Goal: Navigation & Orientation: Find specific page/section

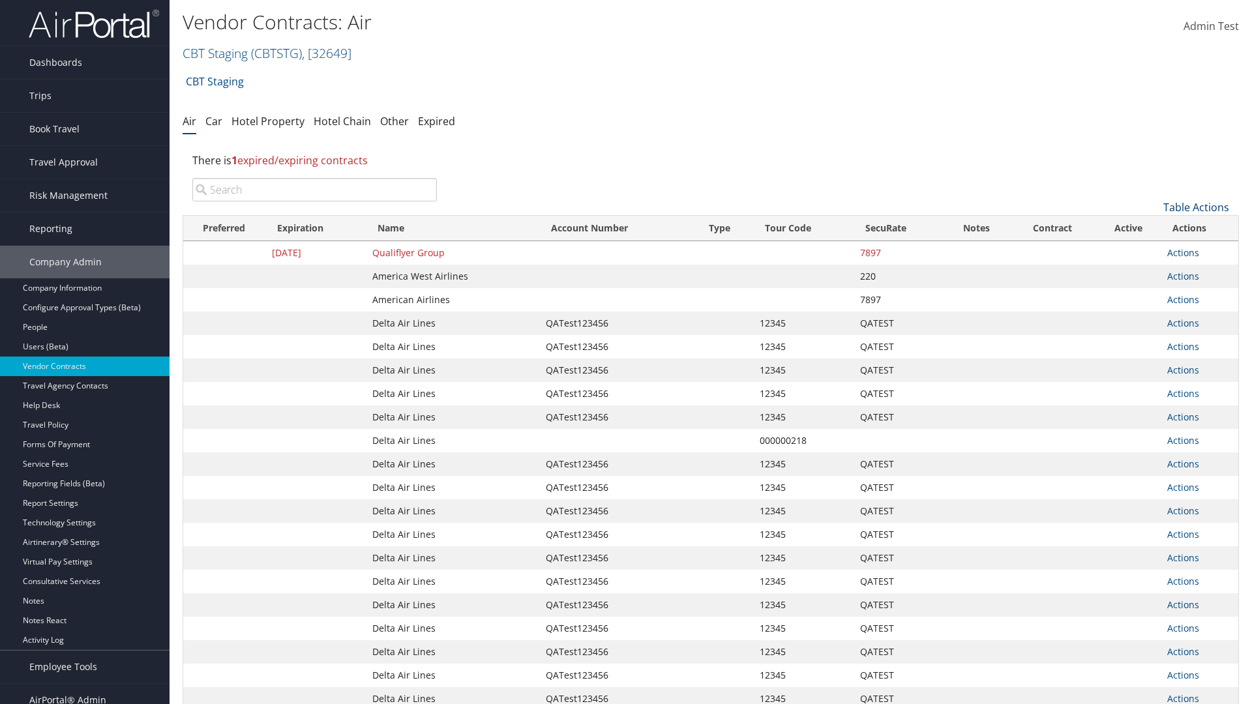
click at [1196, 207] on link "Table Actions" at bounding box center [1196, 207] width 66 height 14
click at [1152, 294] on link "Page Length" at bounding box center [1151, 294] width 171 height 22
click at [1152, 273] on link "50" at bounding box center [1151, 273] width 171 height 22
click at [1196, 207] on link "Table Actions" at bounding box center [1196, 207] width 66 height 14
click at [1152, 294] on link "Page Length" at bounding box center [1151, 294] width 171 height 22
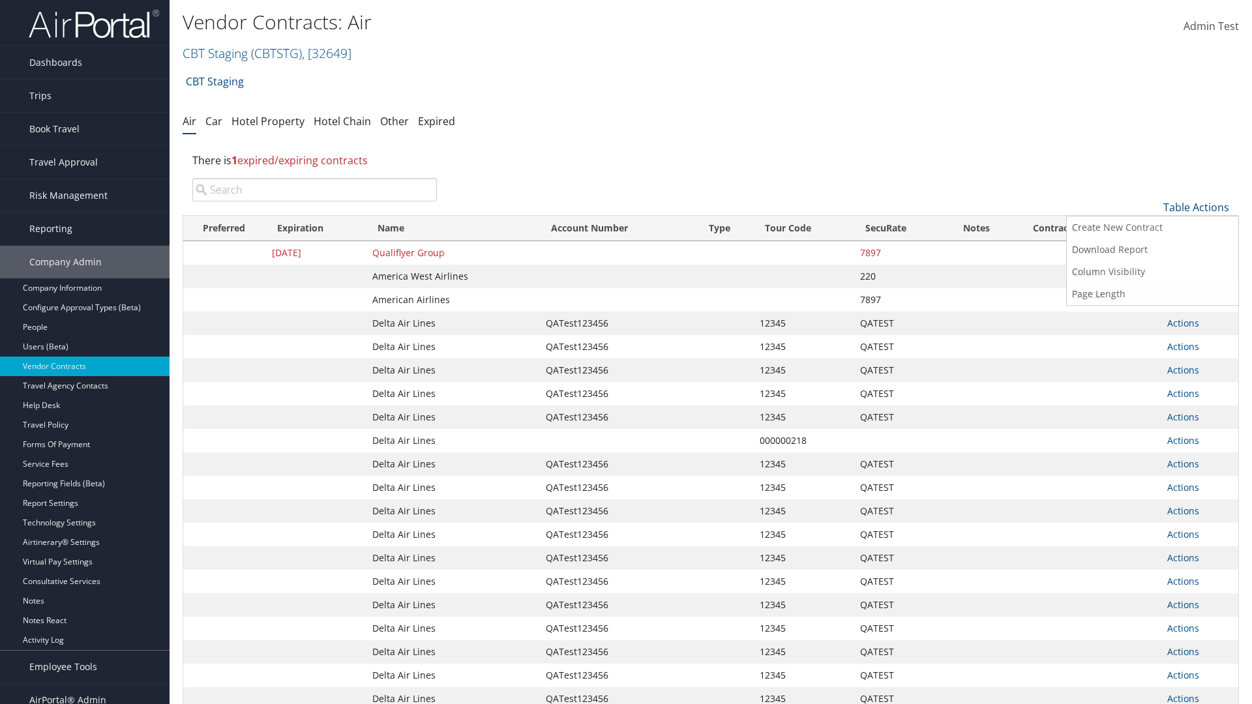
click at [1152, 295] on link "100" at bounding box center [1151, 295] width 171 height 22
click at [1196, 207] on link "Table Actions" at bounding box center [1196, 207] width 66 height 14
click at [1152, 294] on link "Page Length" at bounding box center [1151, 294] width 171 height 22
click at [1152, 229] on link "10" at bounding box center [1151, 229] width 171 height 22
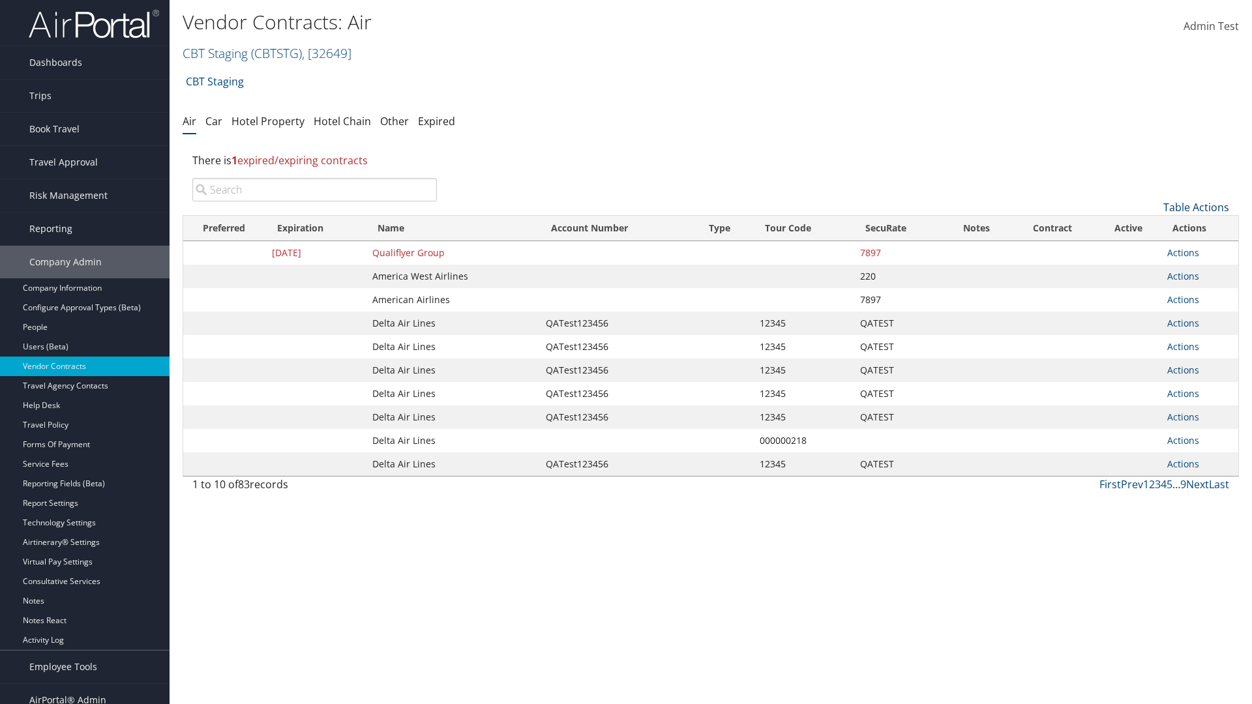
click at [1196, 207] on link "Table Actions" at bounding box center [1196, 207] width 66 height 14
click at [1152, 294] on link "Page Length" at bounding box center [1151, 294] width 171 height 22
click at [1152, 251] on link "25" at bounding box center [1151, 251] width 171 height 22
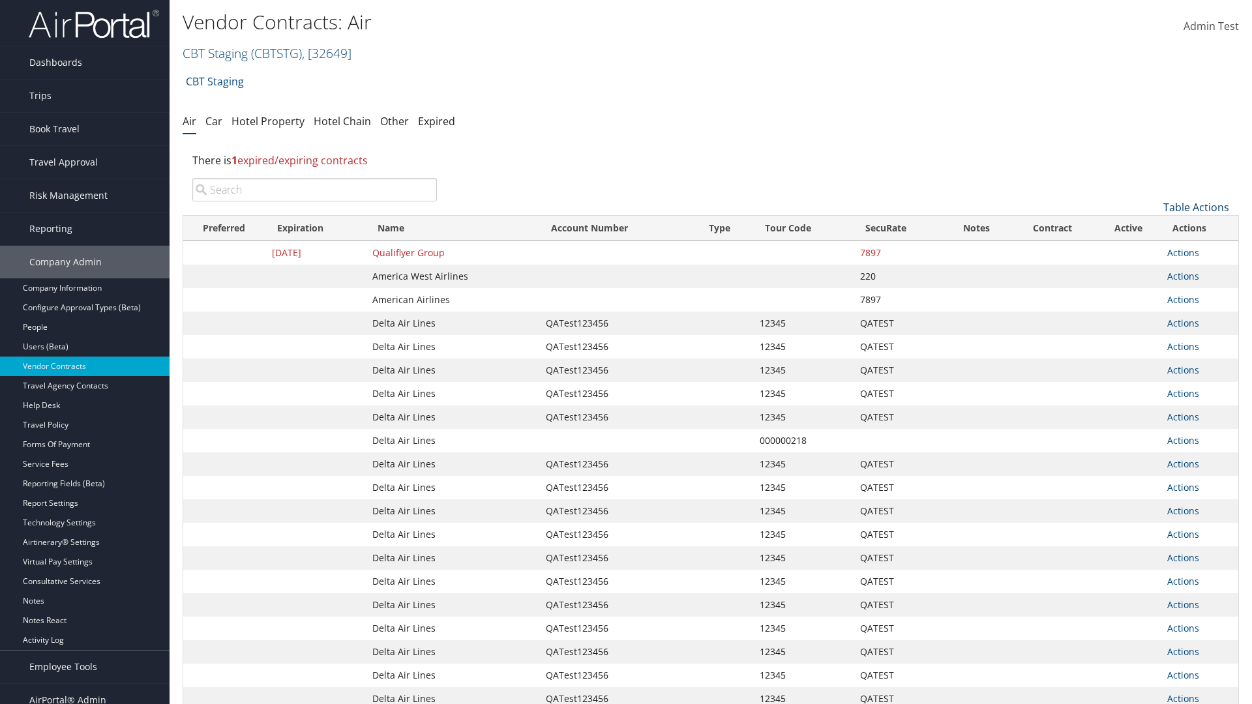
click at [1196, 207] on link "Table Actions" at bounding box center [1196, 207] width 66 height 14
click at [1152, 272] on link "Column Visibility" at bounding box center [1151, 272] width 171 height 22
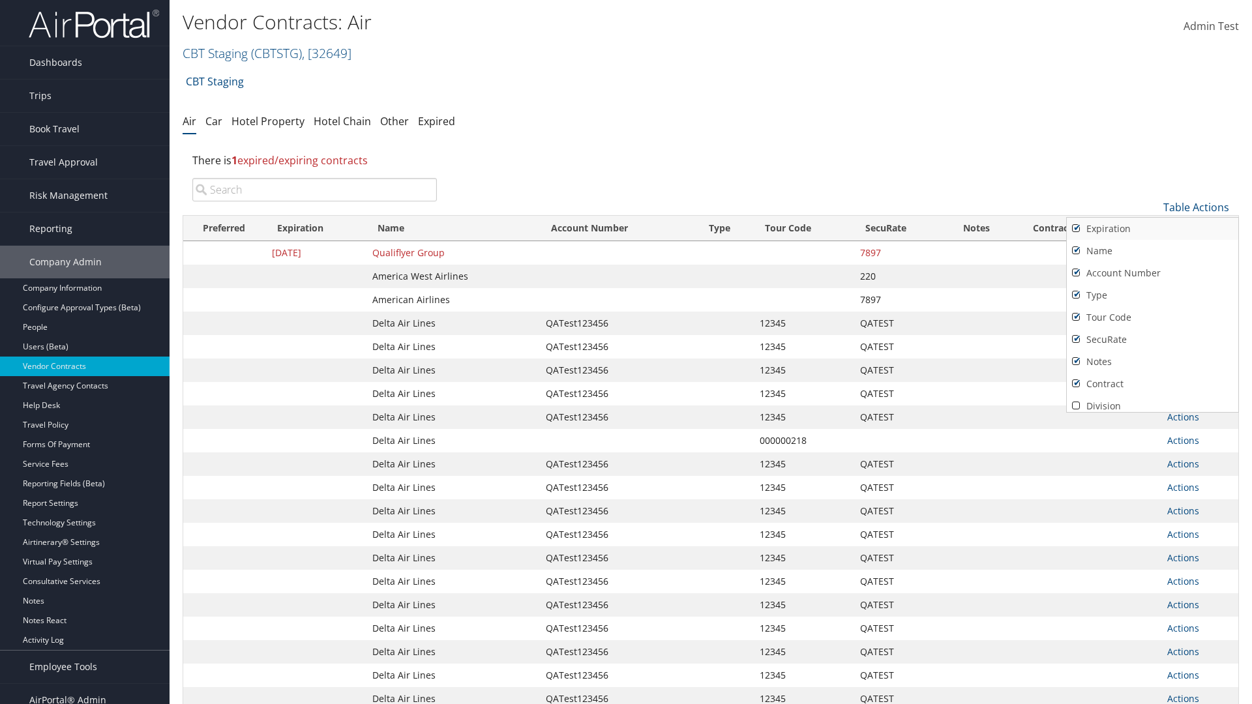
click at [1152, 229] on link "Expiration" at bounding box center [1151, 229] width 171 height 22
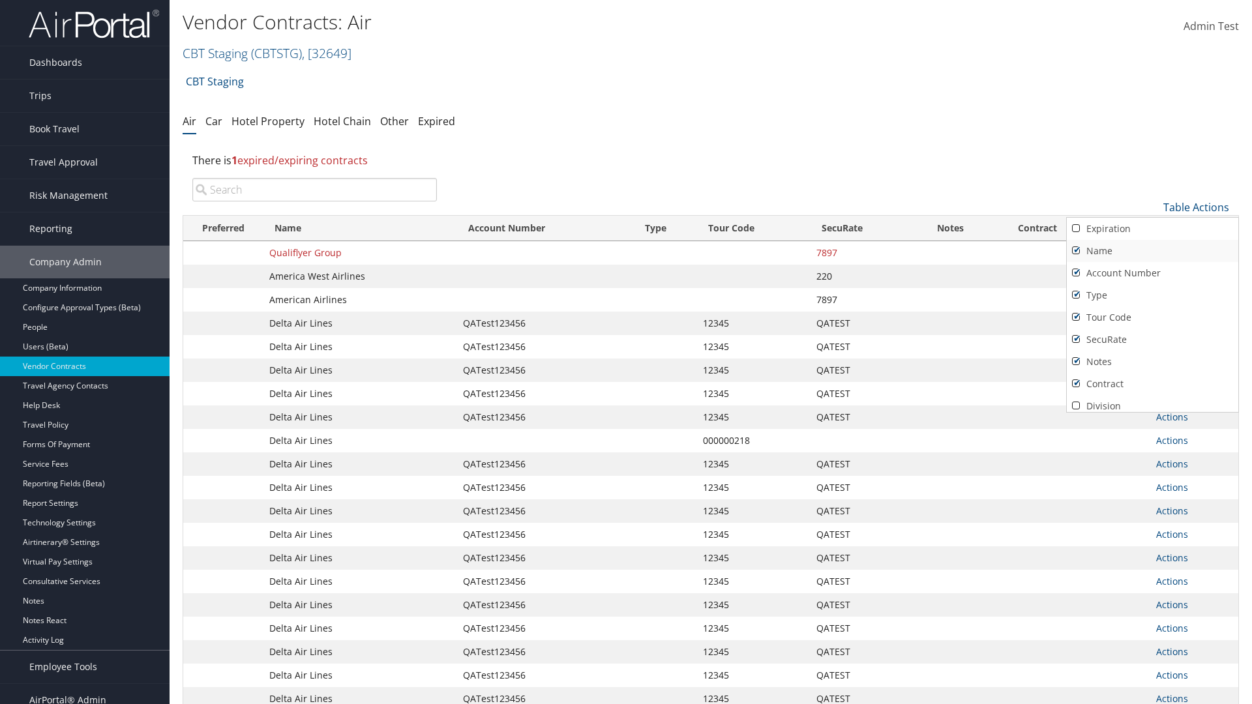
click at [1152, 251] on link "Name" at bounding box center [1151, 251] width 171 height 22
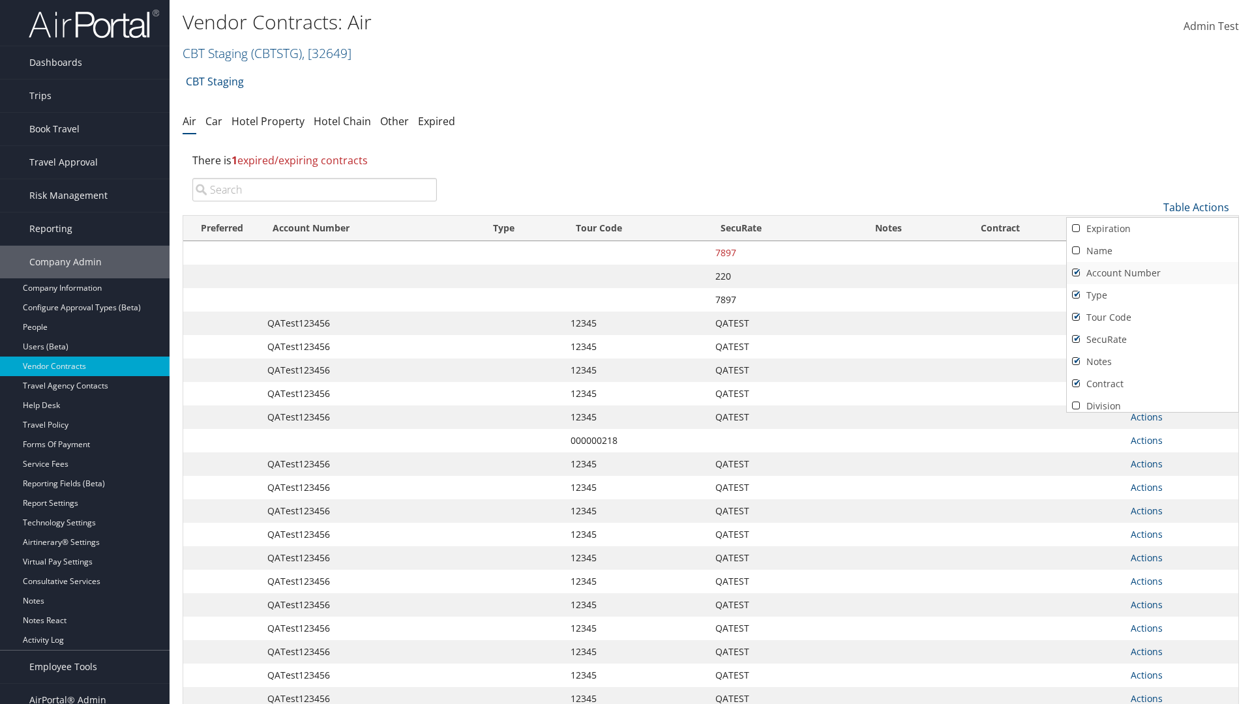
click at [1152, 273] on link "Account Number" at bounding box center [1151, 273] width 171 height 22
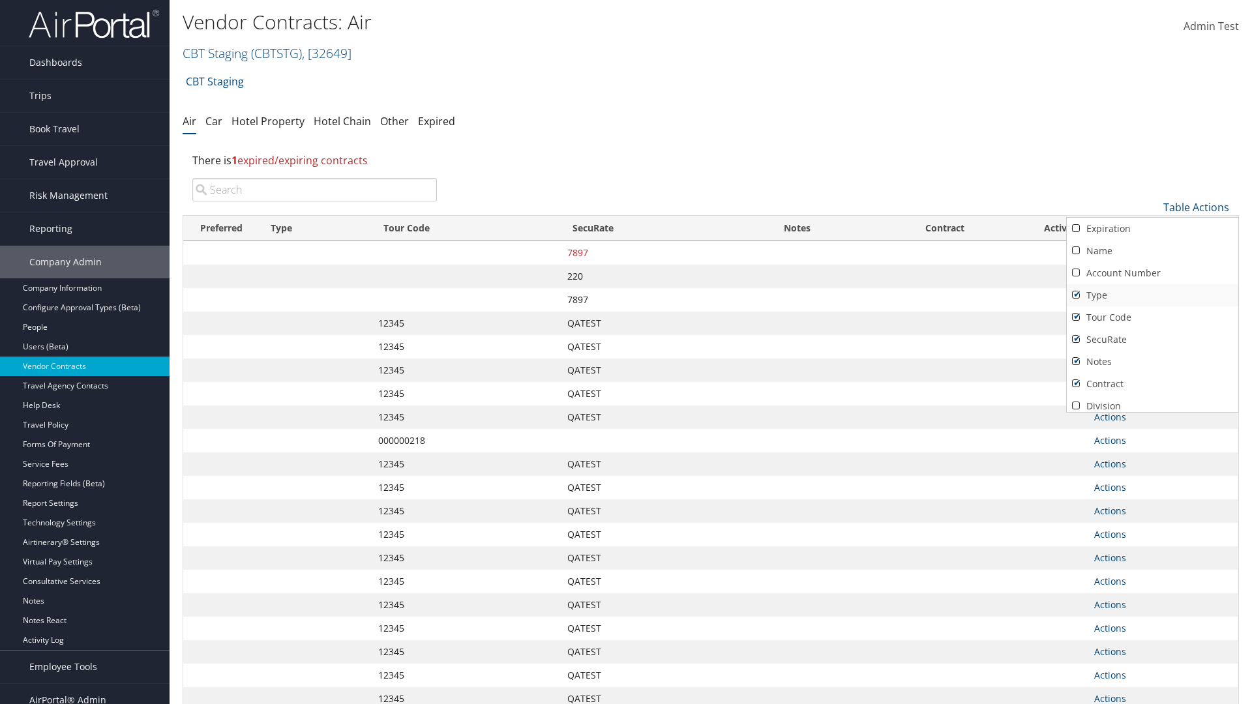
click at [1152, 295] on link "Type" at bounding box center [1151, 295] width 171 height 22
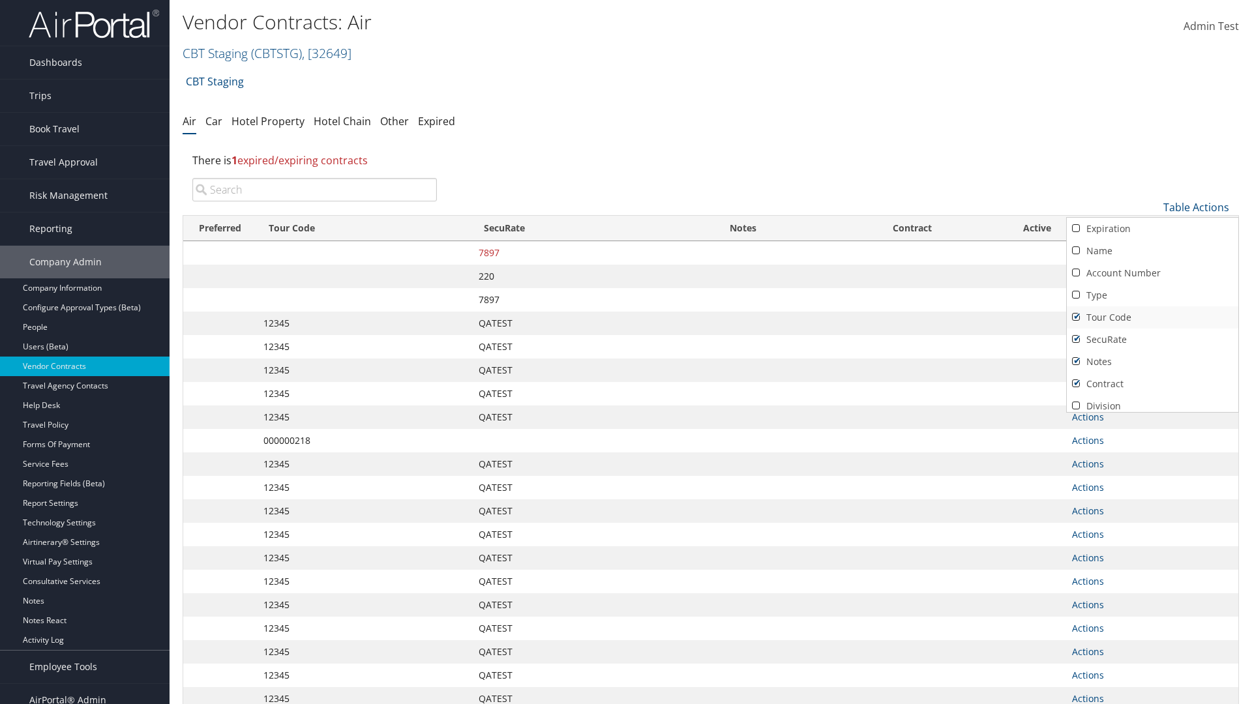
click at [1152, 317] on link "Tour Code" at bounding box center [1151, 317] width 171 height 22
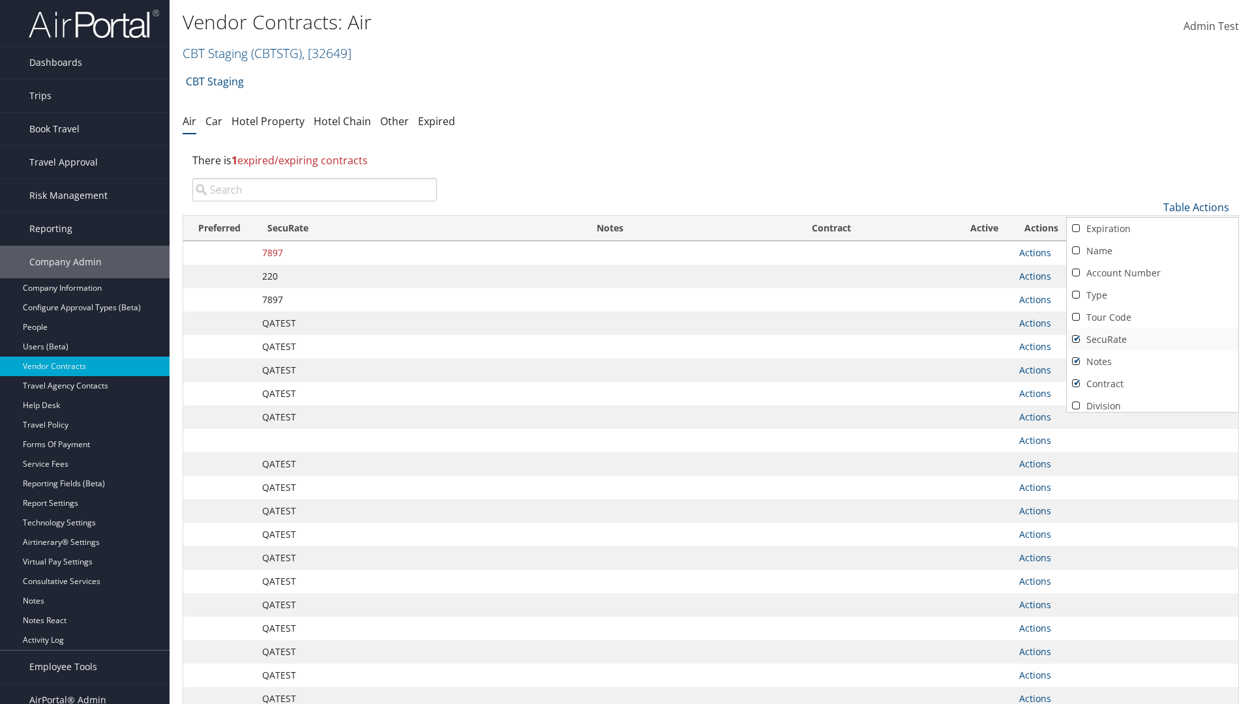
click at [1152, 340] on link "SecuRate" at bounding box center [1151, 340] width 171 height 22
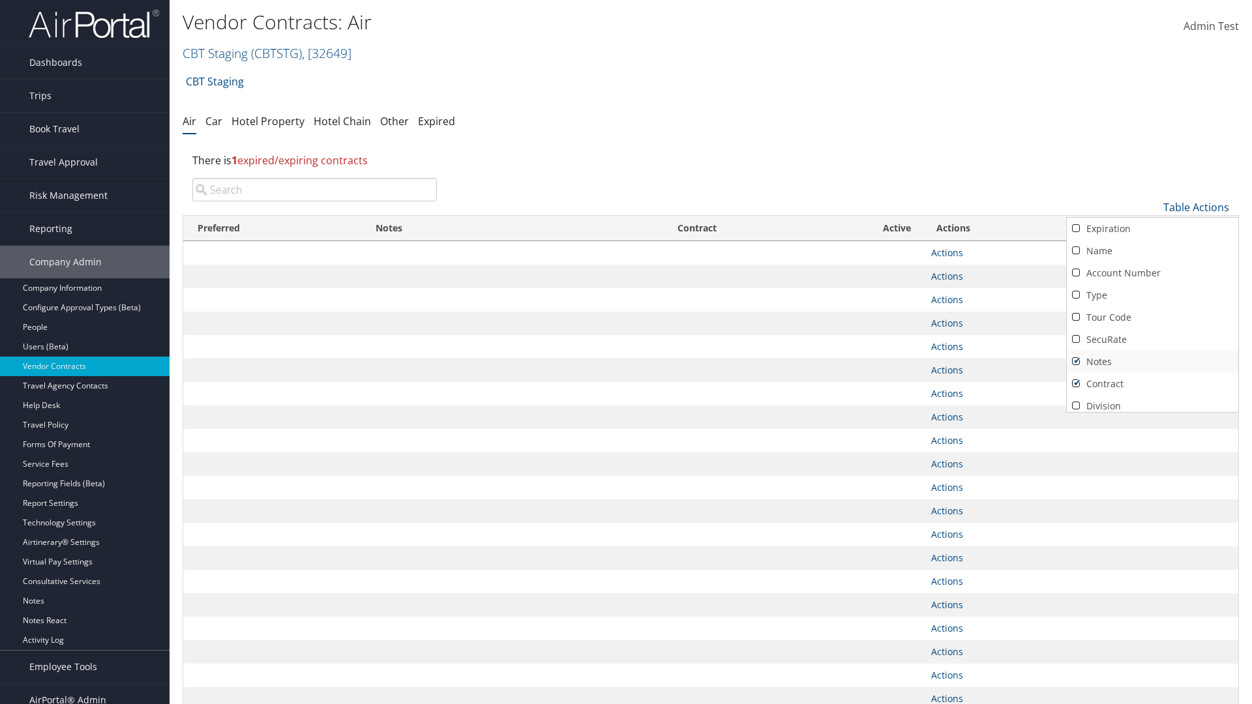
click at [1152, 362] on link "Notes" at bounding box center [1151, 362] width 171 height 22
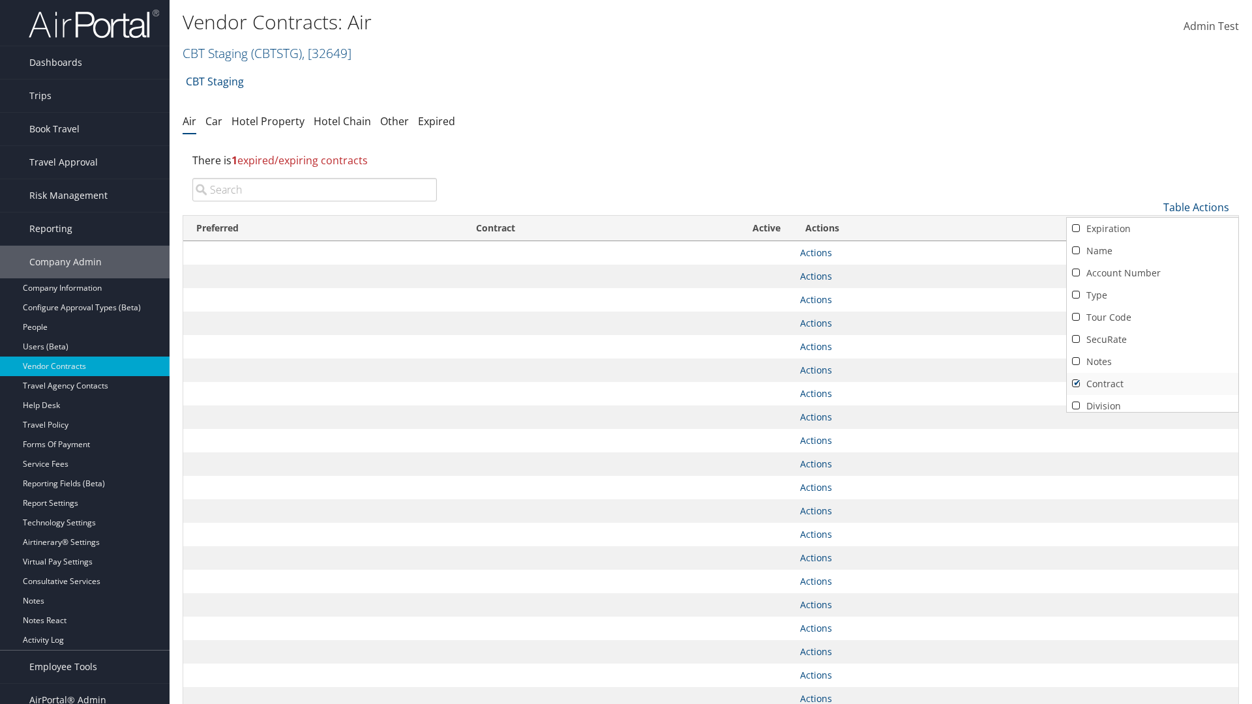
click at [1152, 384] on link "Contract" at bounding box center [1151, 384] width 171 height 22
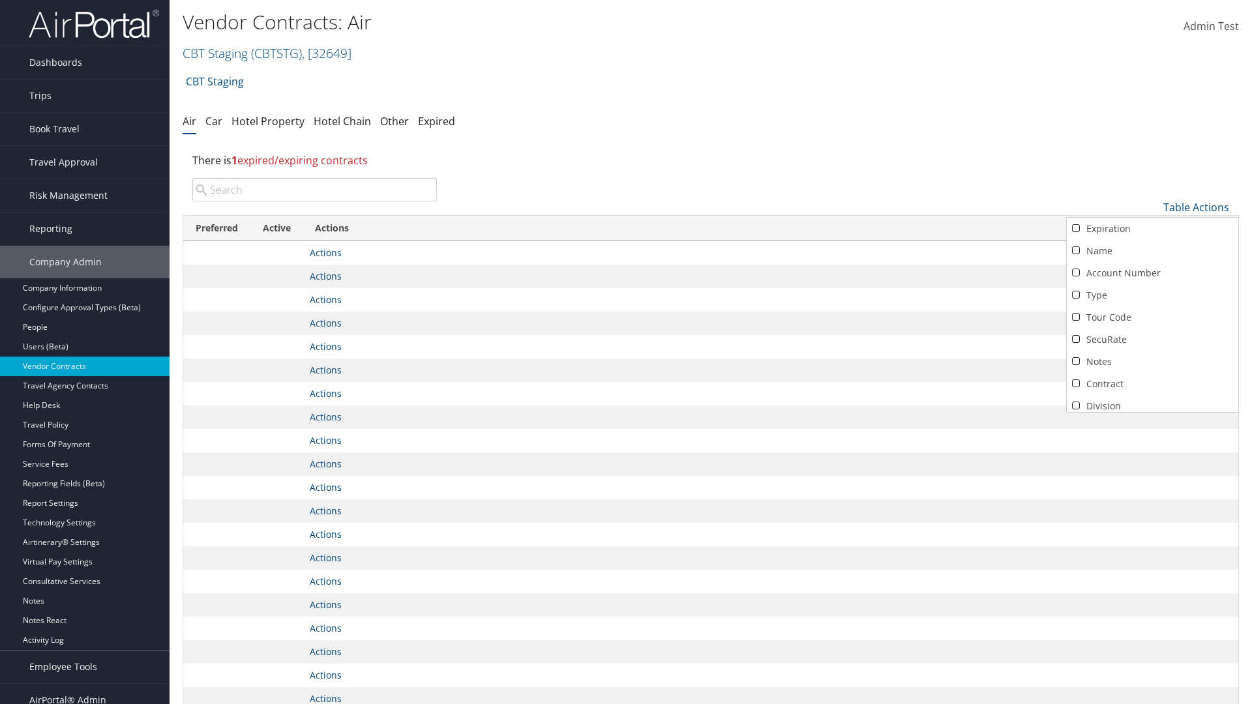
click at [1152, 417] on link "Active" at bounding box center [1151, 428] width 171 height 22
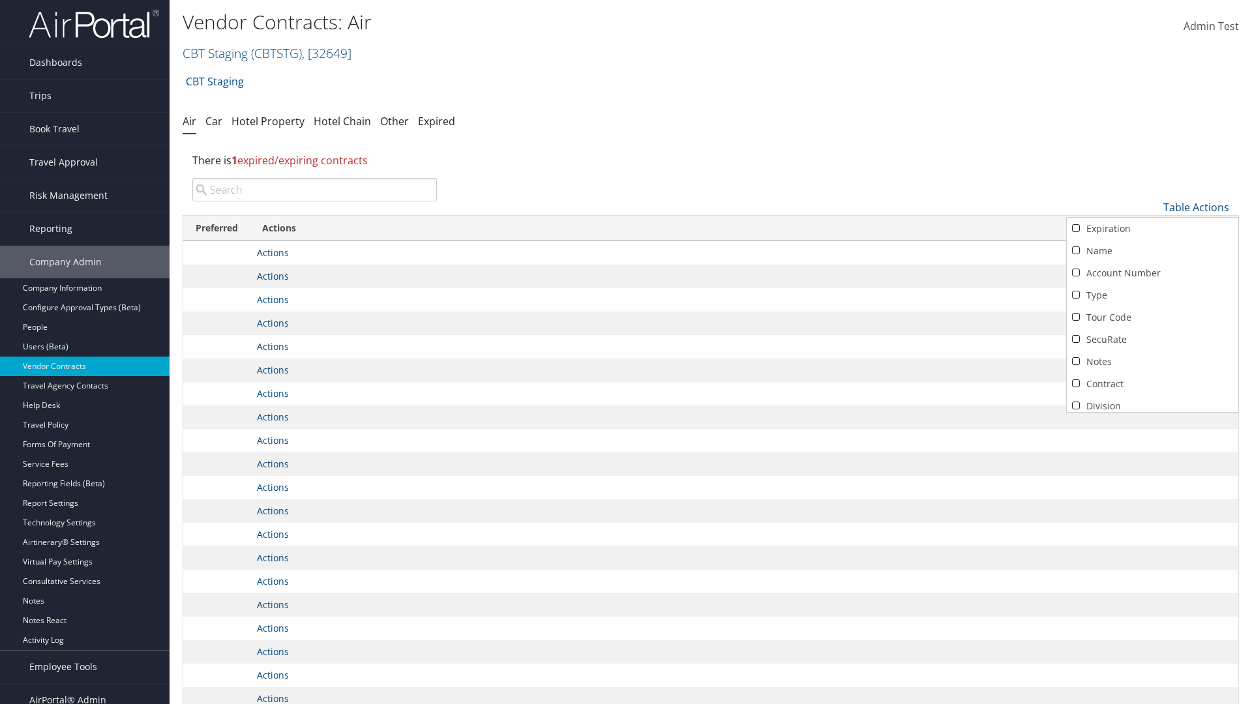
scroll to position [113, 0]
click at [1152, 126] on link "Expiration" at bounding box center [1151, 115] width 171 height 22
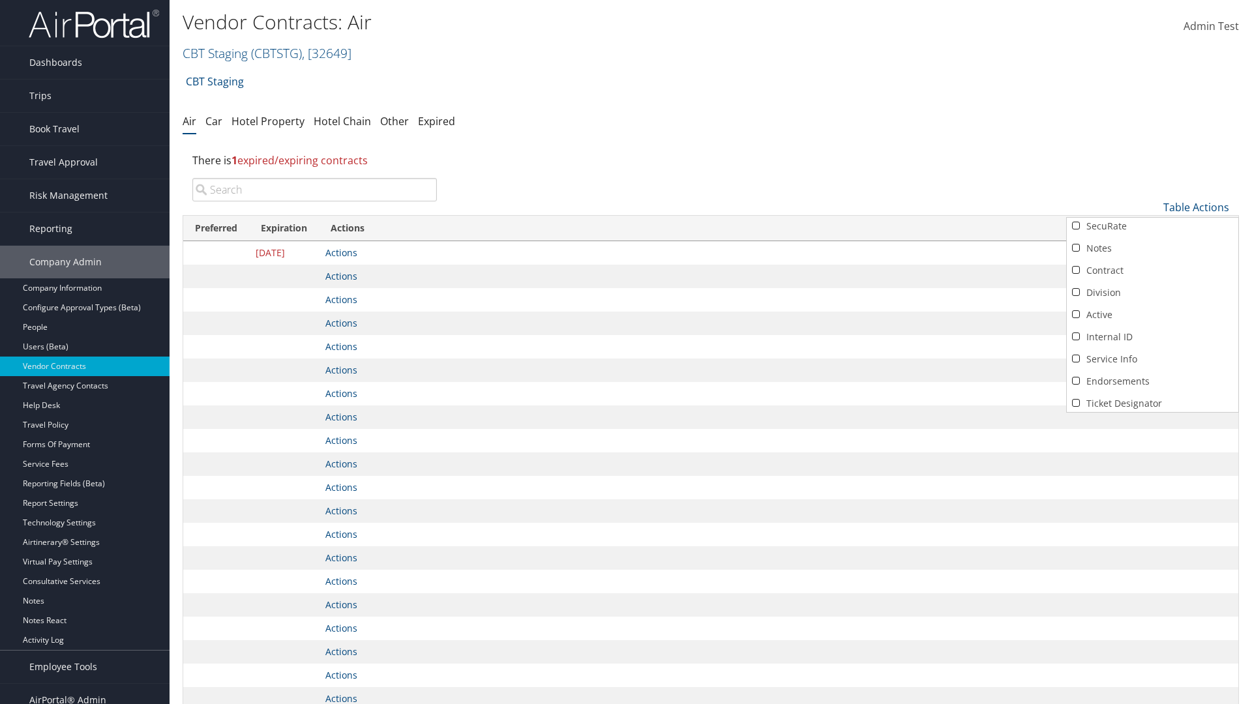
scroll to position [0, 0]
click at [1152, 251] on link "Name" at bounding box center [1151, 251] width 171 height 22
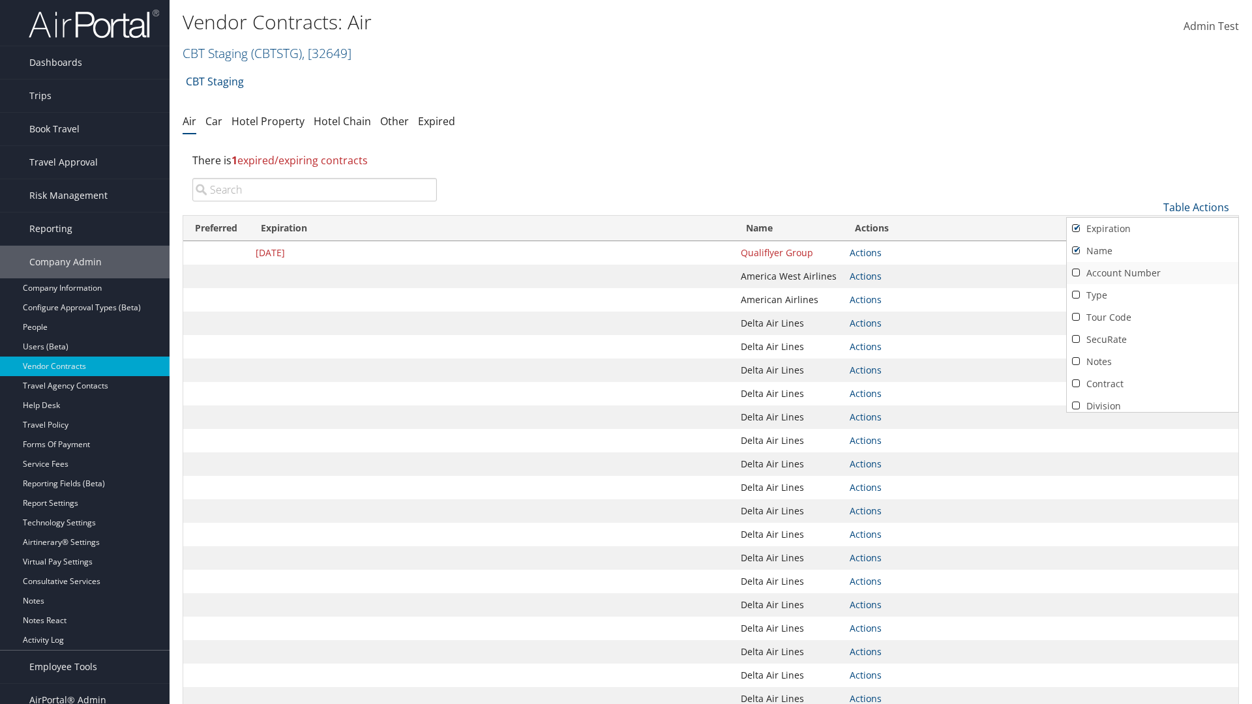
click at [1152, 273] on link "Account Number" at bounding box center [1151, 273] width 171 height 22
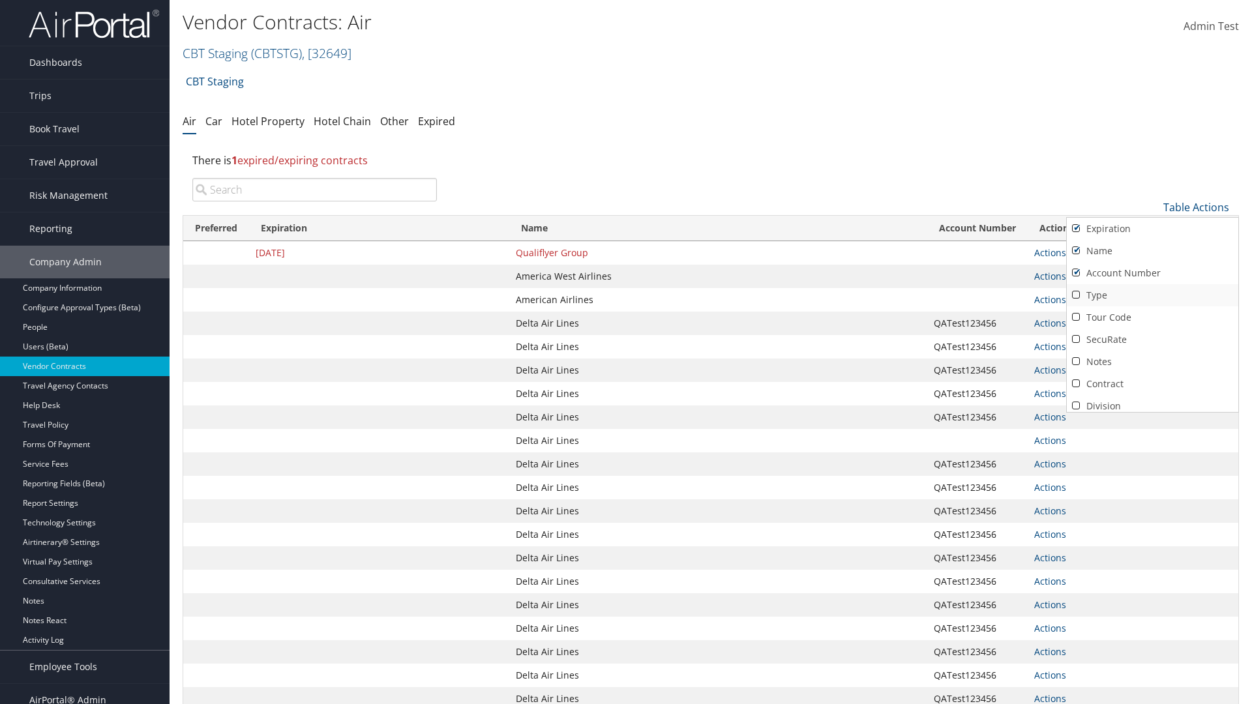
click at [1152, 295] on link "Type" at bounding box center [1151, 295] width 171 height 22
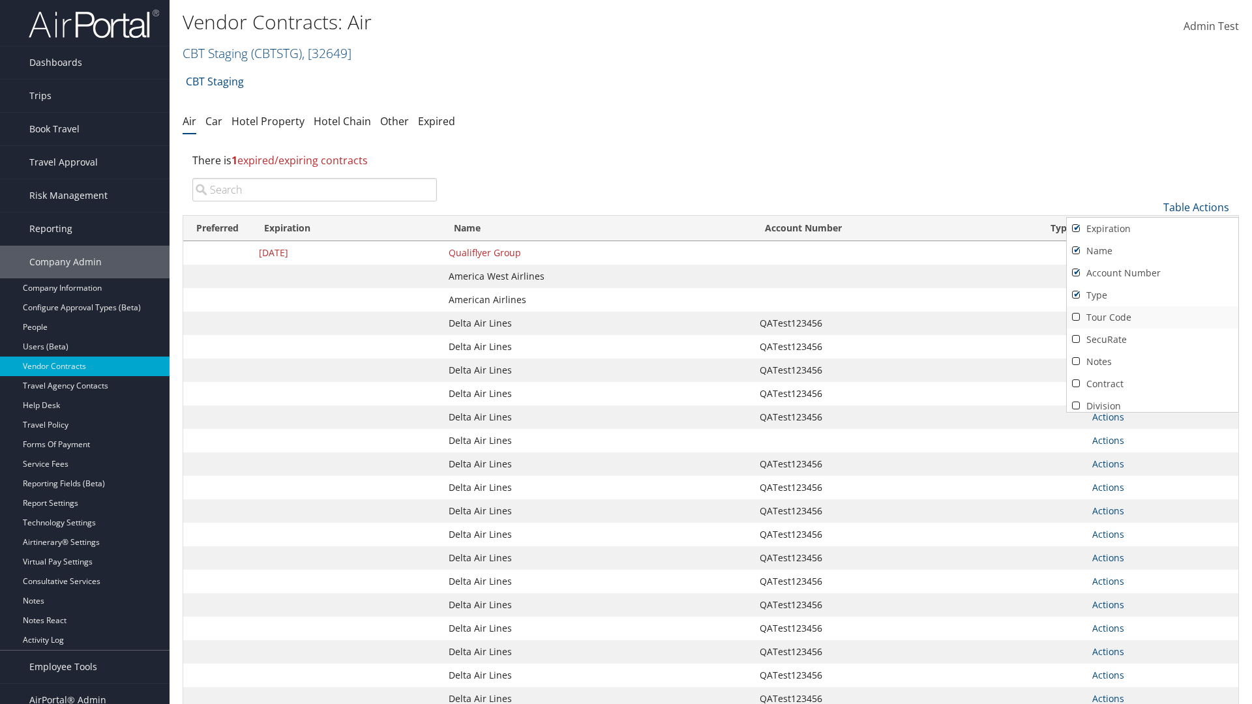
click at [1152, 317] on link "Tour Code" at bounding box center [1151, 317] width 171 height 22
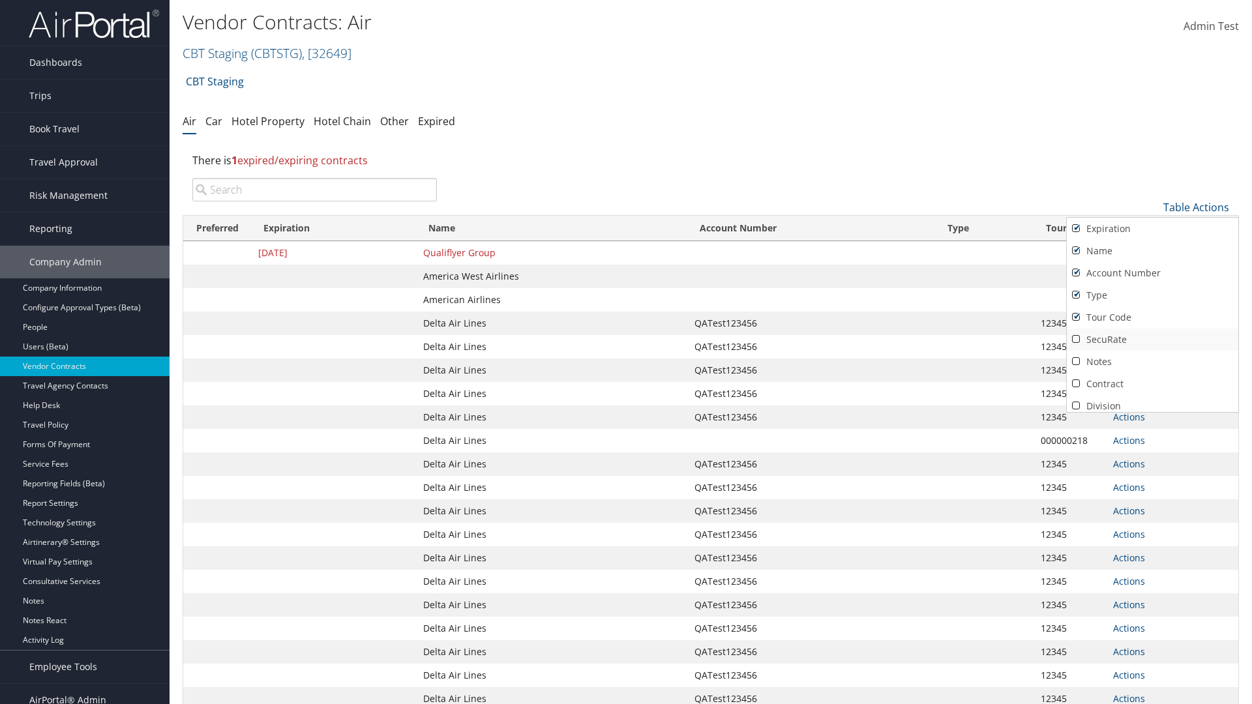
click at [1152, 340] on link "SecuRate" at bounding box center [1151, 340] width 171 height 22
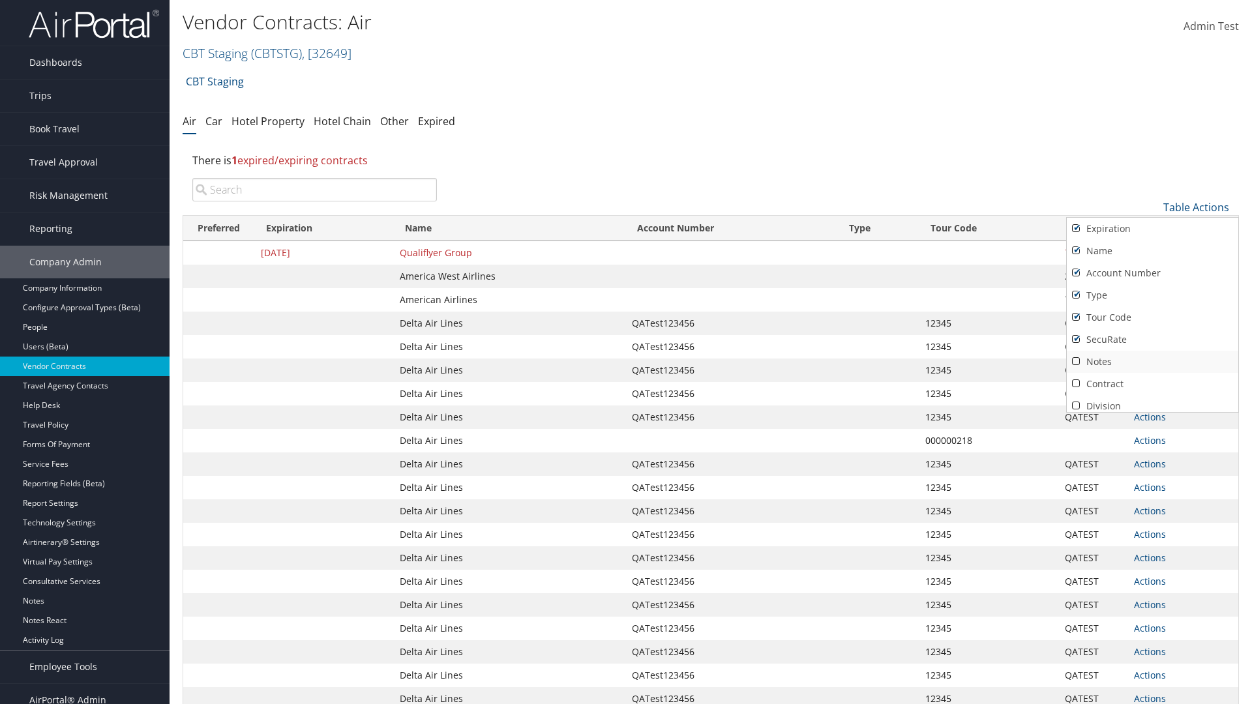
click at [1152, 362] on link "Notes" at bounding box center [1151, 362] width 171 height 22
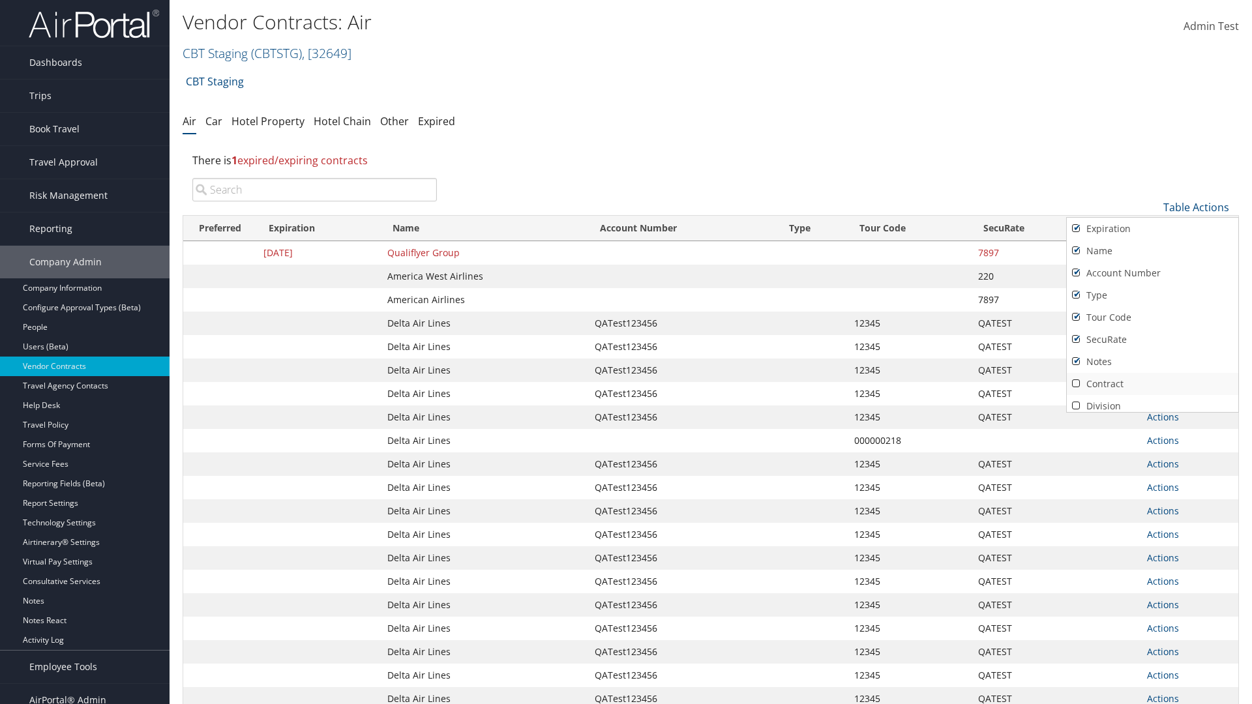
click at [1152, 384] on link "Contract" at bounding box center [1151, 384] width 171 height 22
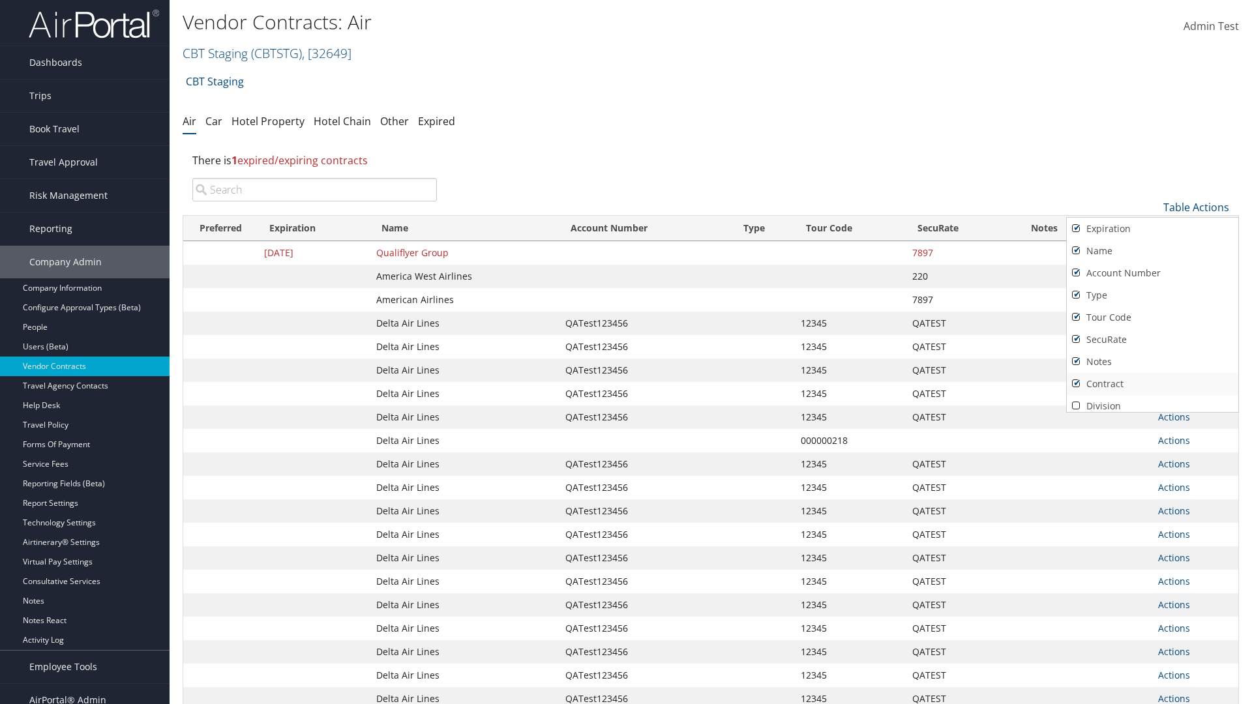
scroll to position [113, 0]
click at [1152, 315] on link "Active" at bounding box center [1151, 315] width 171 height 22
